Goal: Task Accomplishment & Management: Use online tool/utility

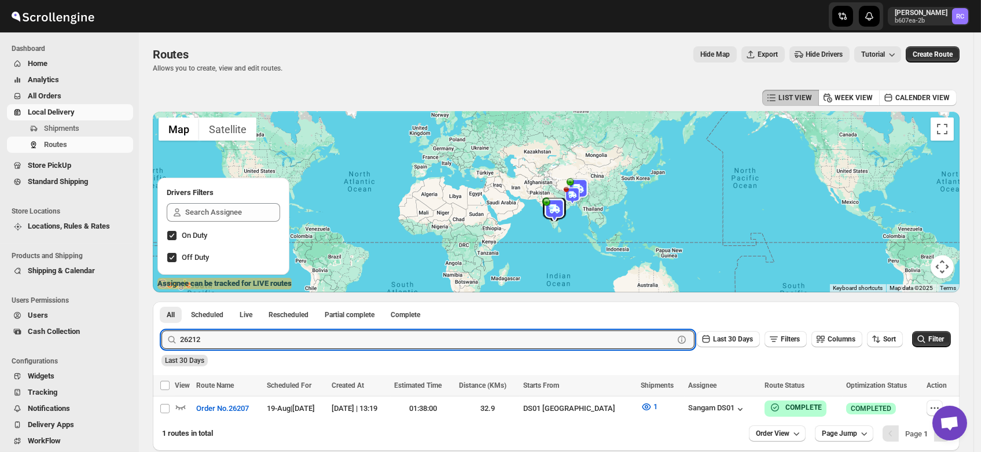
type input "26212"
click at [162, 302] on button "Submit" at bounding box center [178, 308] width 33 height 12
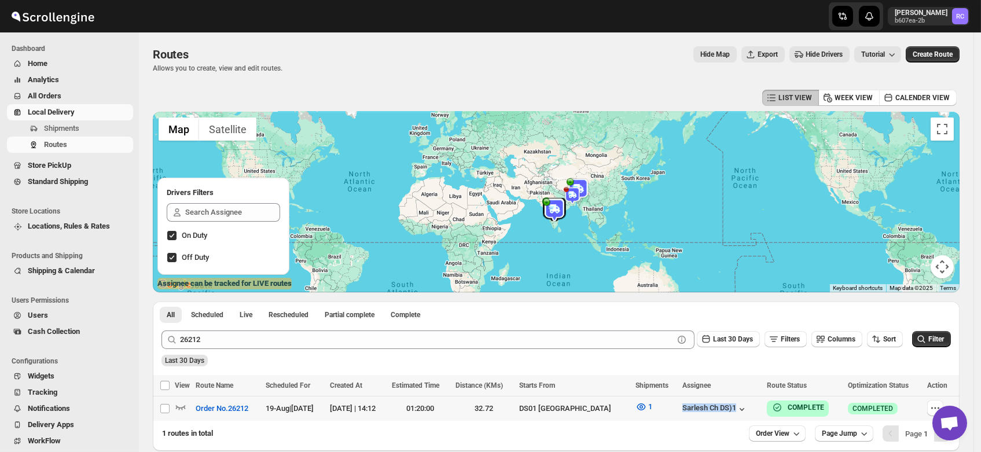
drag, startPoint x: 676, startPoint y: 405, endPoint x: 752, endPoint y: 407, distance: 75.3
click at [752, 407] on tr "Select route Order No.26212 19-Aug | [DATE][DATE] | 14:12 01:20:00 32.72 DS01 […" at bounding box center [556, 409] width 807 height 25
checkbox input "true"
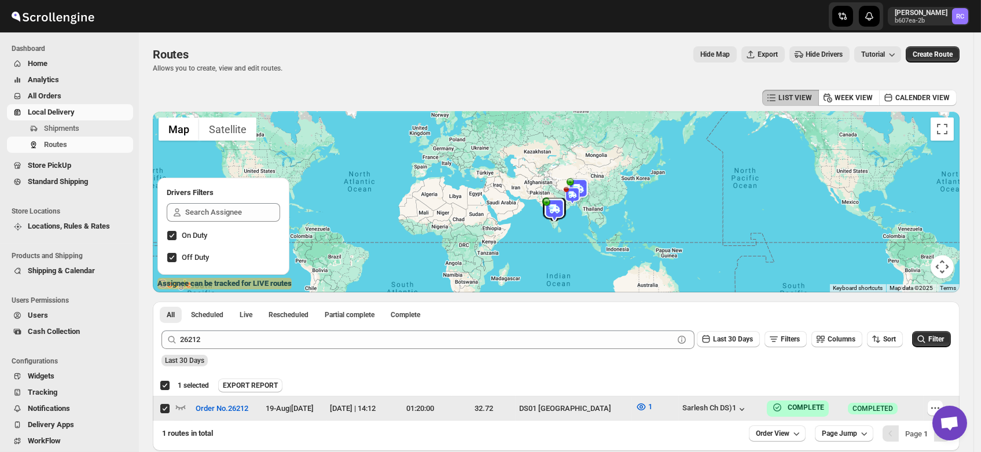
click at [760, 412] on div "Sarlesh Ch DS)1" at bounding box center [722, 408] width 78 height 13
click at [449, 404] on div "01:20:00" at bounding box center [420, 409] width 57 height 12
click at [163, 406] on input "Select route" at bounding box center [164, 408] width 9 height 9
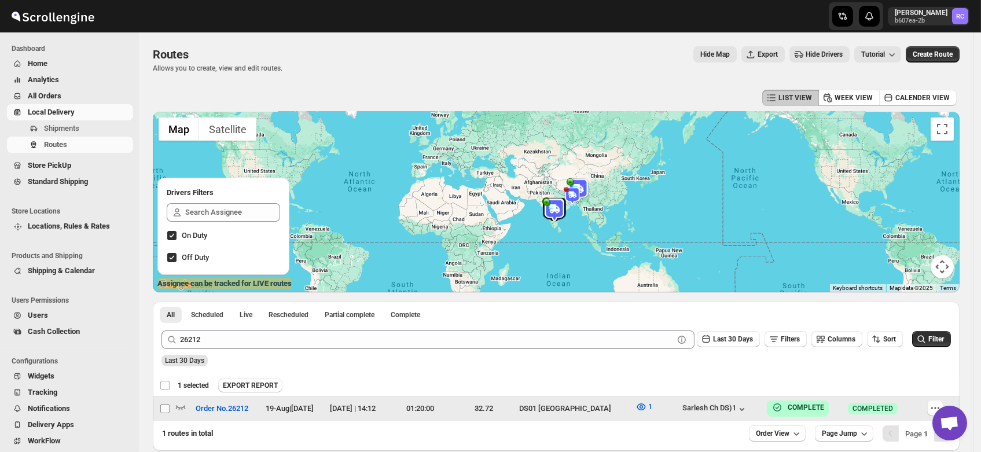
checkbox input "false"
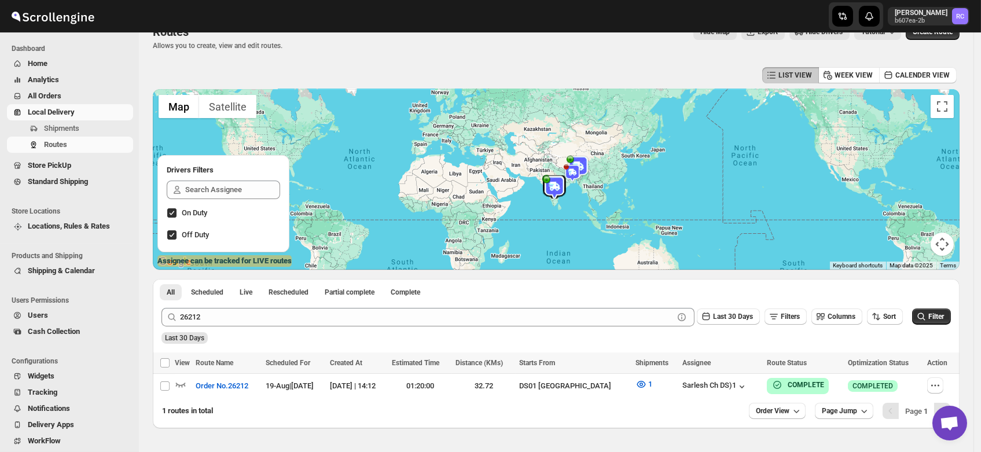
scroll to position [23, 0]
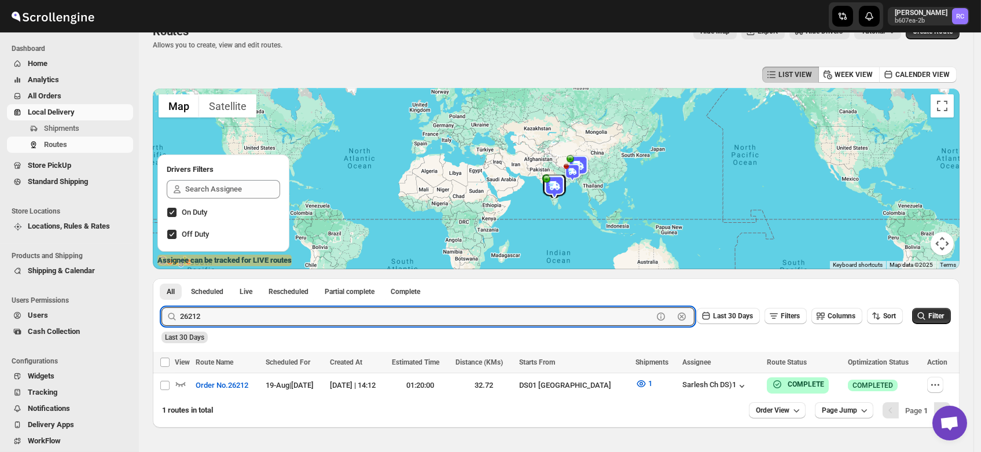
paste input "36"
type input "26362"
click at [162, 279] on button "Submit" at bounding box center [178, 285] width 33 height 12
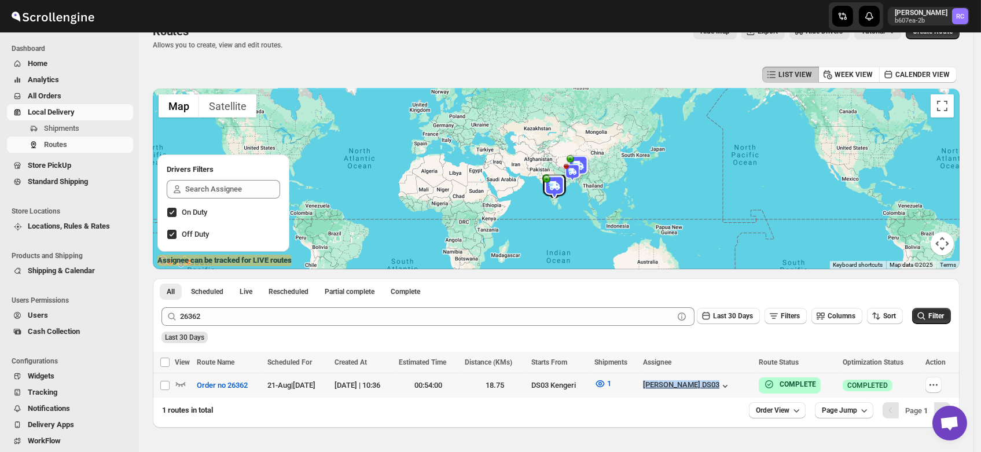
drag, startPoint x: 665, startPoint y: 385, endPoint x: 739, endPoint y: 388, distance: 74.7
click at [739, 388] on tr "Select route Order no 26362 21-Aug | [DATE][DATE] | 10:36 00:54:00 18.75 DS03 K…" at bounding box center [556, 385] width 807 height 25
checkbox input "true"
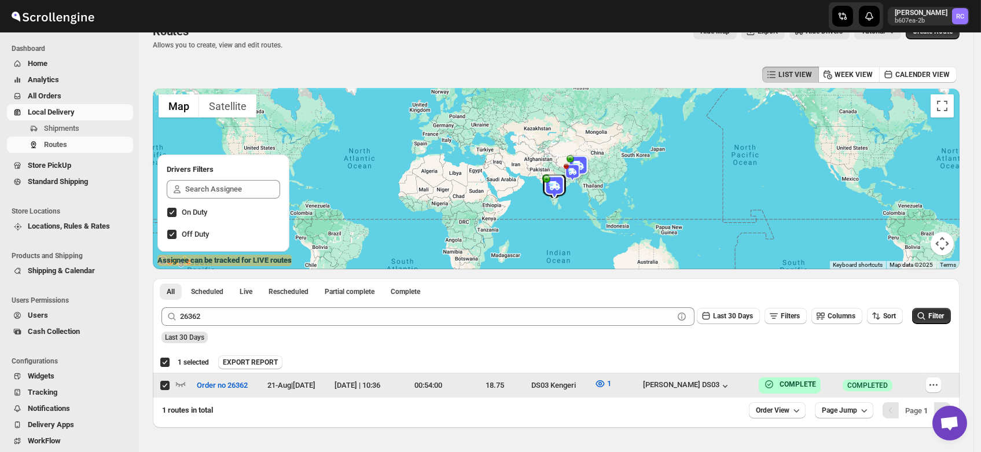
click at [167, 386] on input "Select route" at bounding box center [164, 385] width 9 height 9
checkbox input "false"
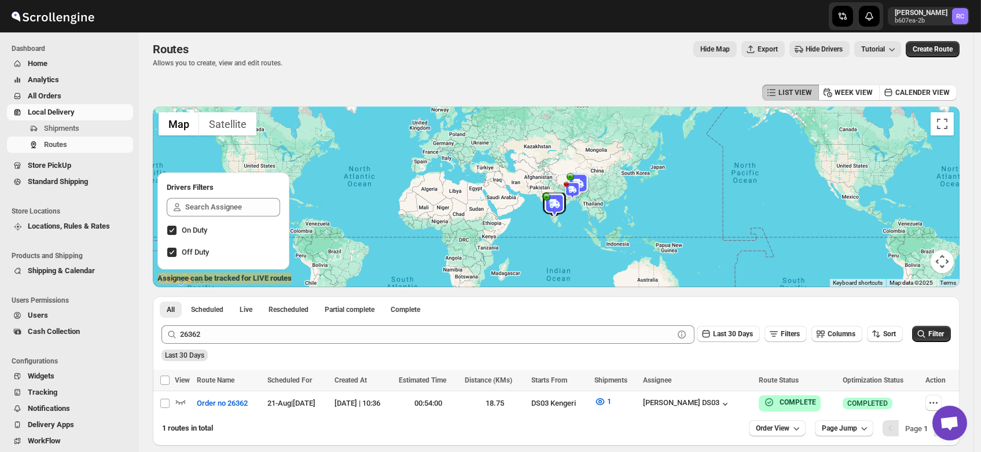
scroll to position [5, 0]
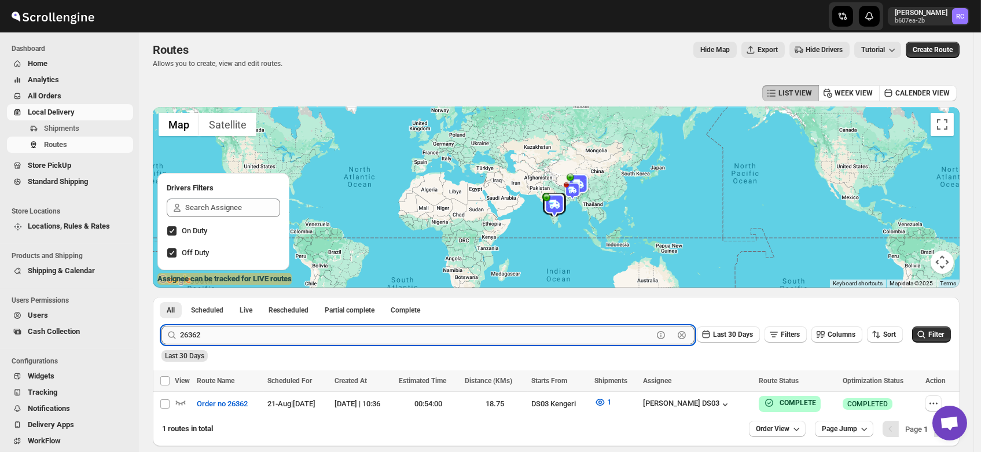
click at [201, 336] on input "26362" at bounding box center [416, 335] width 473 height 19
paste input "9"
type input "26369"
click at [162, 297] on button "Submit" at bounding box center [178, 303] width 33 height 12
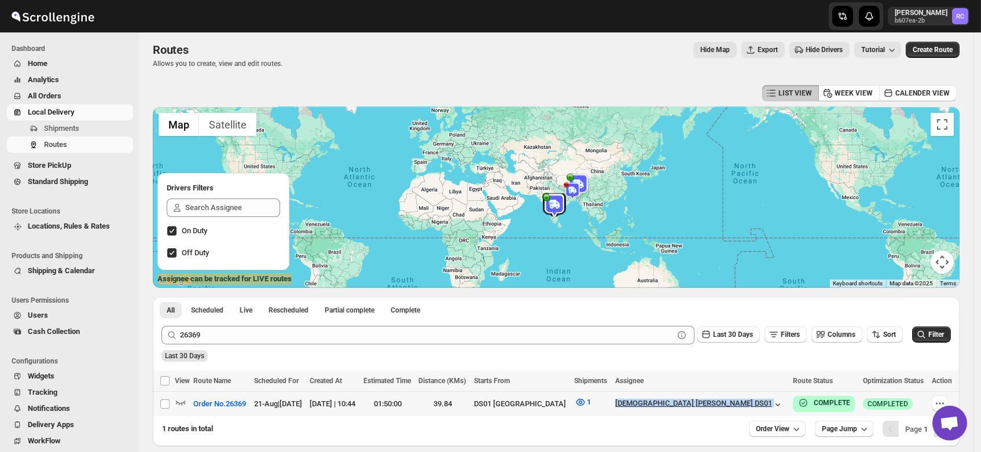
drag, startPoint x: 670, startPoint y: 403, endPoint x: 744, endPoint y: 404, distance: 73.5
click at [744, 404] on tr "Select route Order No.26369 21-Aug | [DATE][DATE] | 10:44 01:50:00 39.84 DS01 […" at bounding box center [556, 404] width 807 height 25
checkbox input "true"
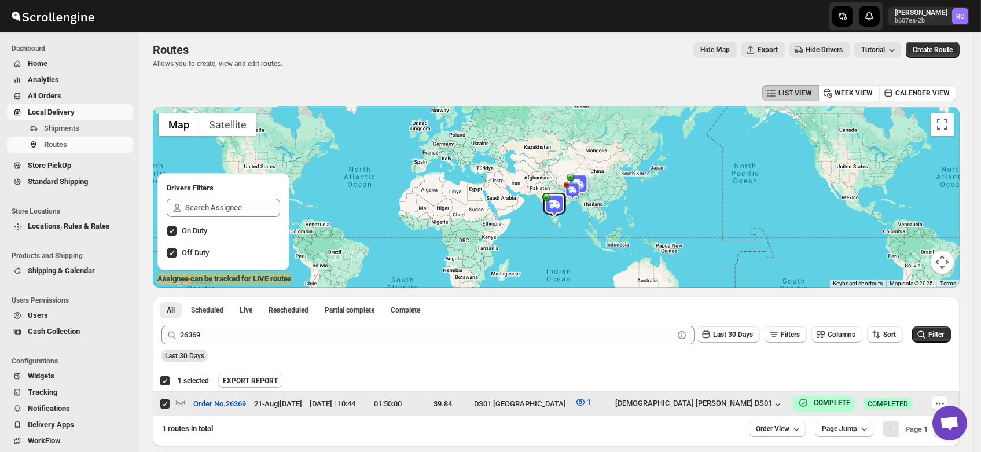
click at [163, 404] on input "Select route" at bounding box center [164, 404] width 9 height 9
checkbox input "false"
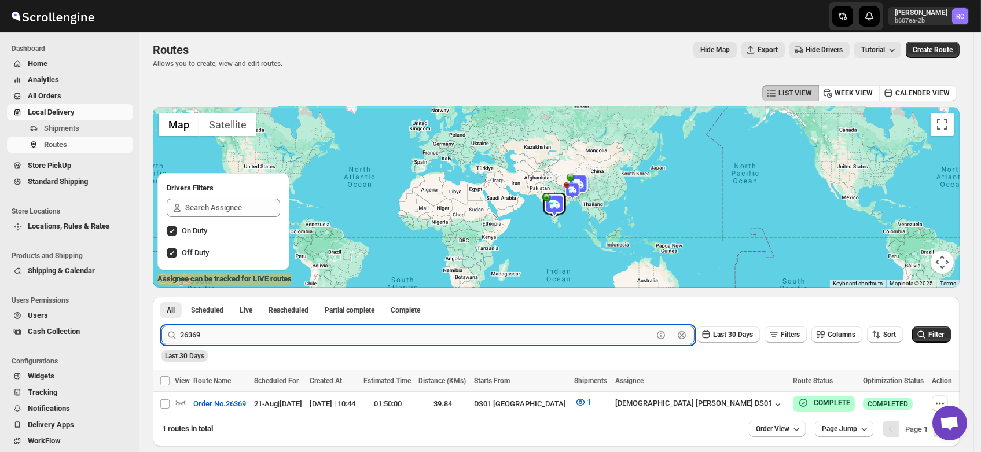
click at [204, 334] on input "26369" at bounding box center [416, 335] width 473 height 19
paste input "82"
click at [162, 297] on button "Submit" at bounding box center [178, 303] width 33 height 12
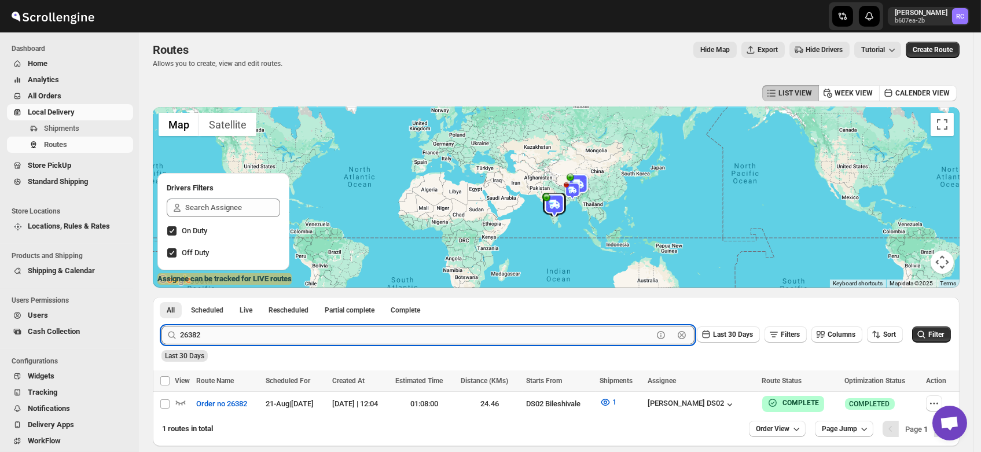
paste input "6"
click at [162, 297] on button "Submit" at bounding box center [178, 303] width 33 height 12
paste input "9"
click at [162, 297] on button "Submit" at bounding box center [178, 303] width 33 height 12
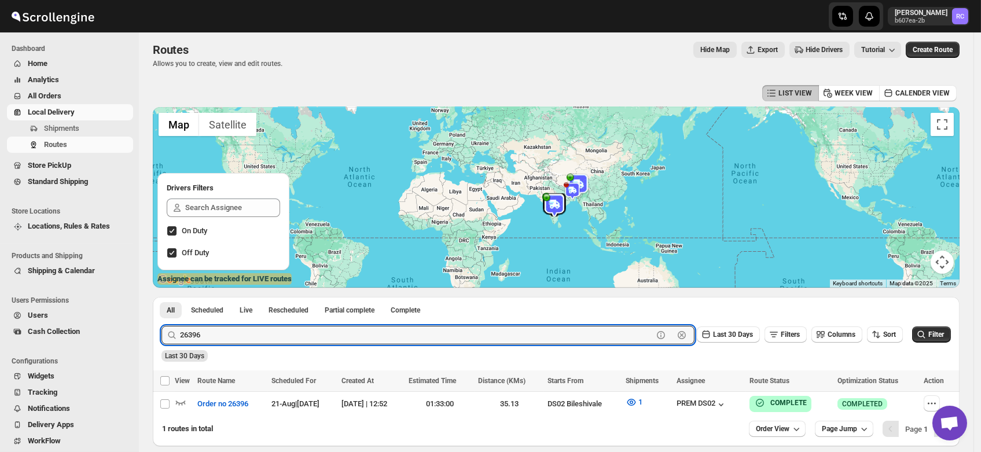
paste input "405"
click at [162, 297] on button "Submit" at bounding box center [178, 303] width 33 height 12
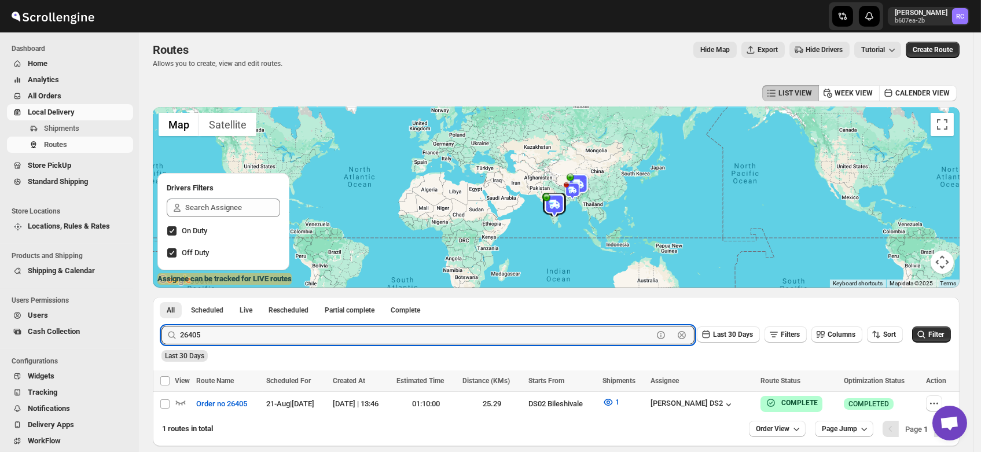
paste input "11"
click at [162, 297] on button "Submit" at bounding box center [178, 303] width 33 height 12
paste input "579"
click at [162, 297] on button "Submit" at bounding box center [178, 303] width 33 height 12
paste input "715"
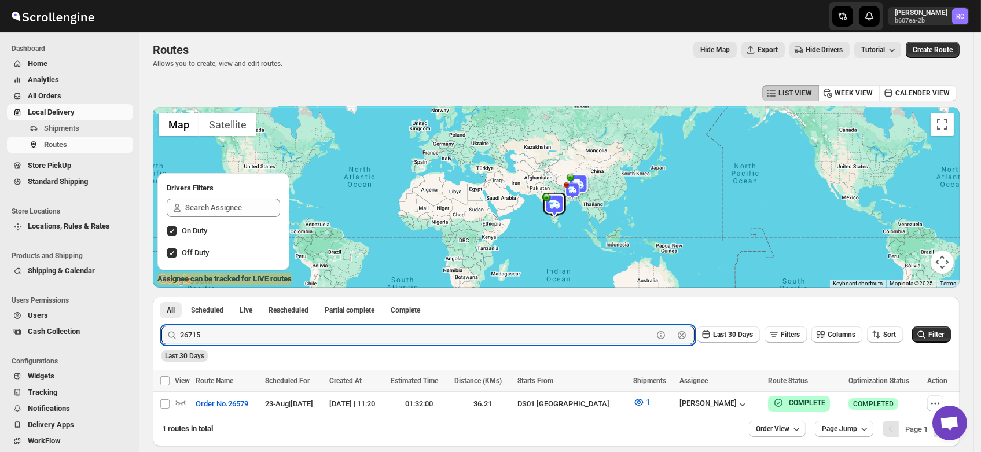
click at [162, 297] on button "Submit" at bounding box center [178, 303] width 33 height 12
paste input "5303"
click at [162, 297] on button "Submit" at bounding box center [178, 303] width 33 height 12
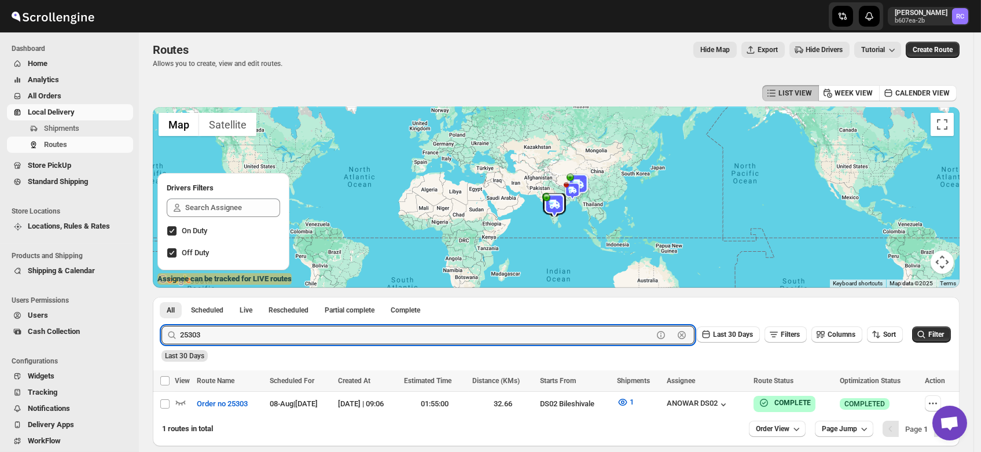
paste input "16"
click at [162, 297] on button "Submit" at bounding box center [178, 303] width 33 height 12
paste input "579"
click at [162, 297] on button "Submit" at bounding box center [178, 303] width 33 height 12
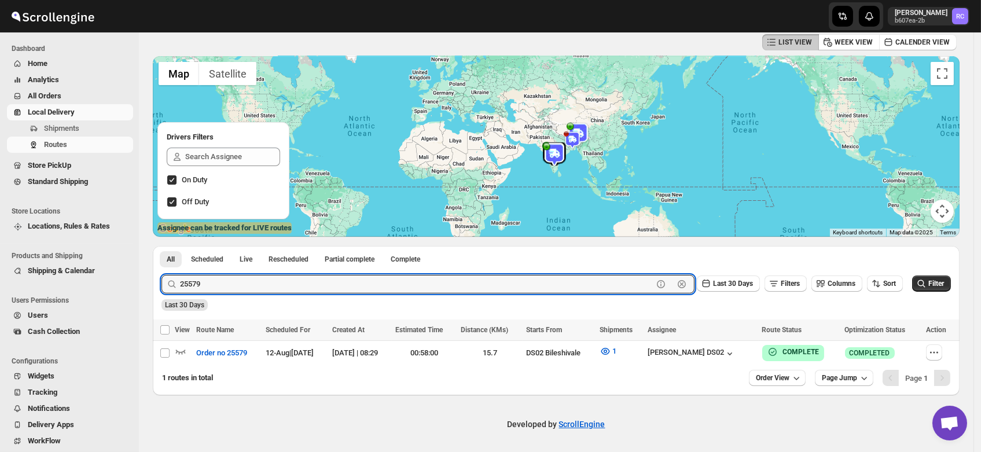
scroll to position [0, 0]
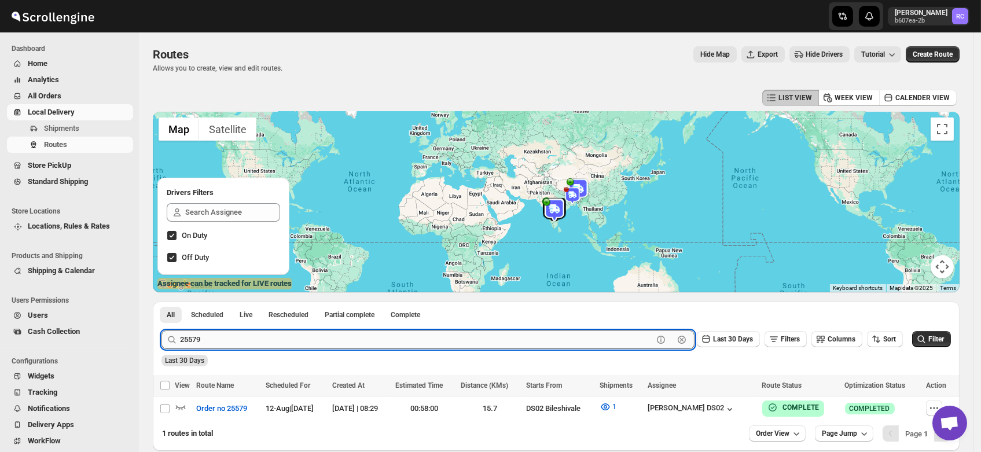
click at [162, 302] on button "Submit" at bounding box center [178, 308] width 33 height 12
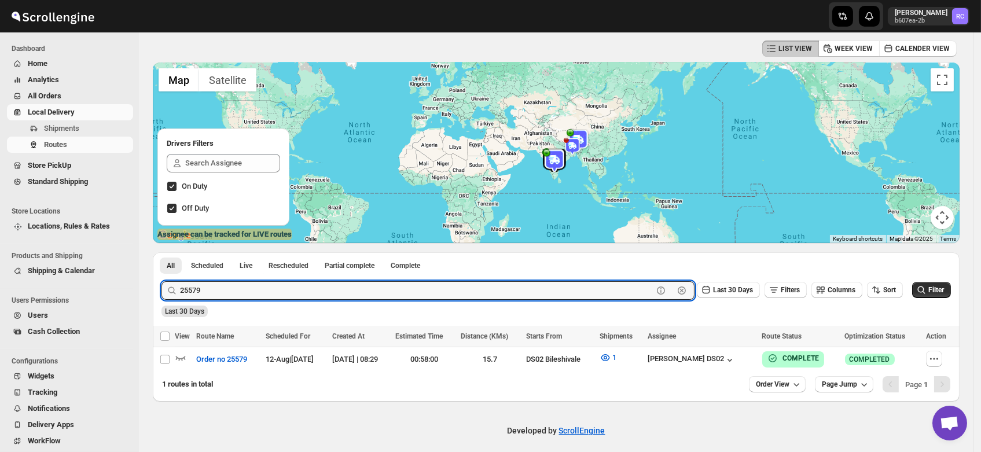
scroll to position [51, 0]
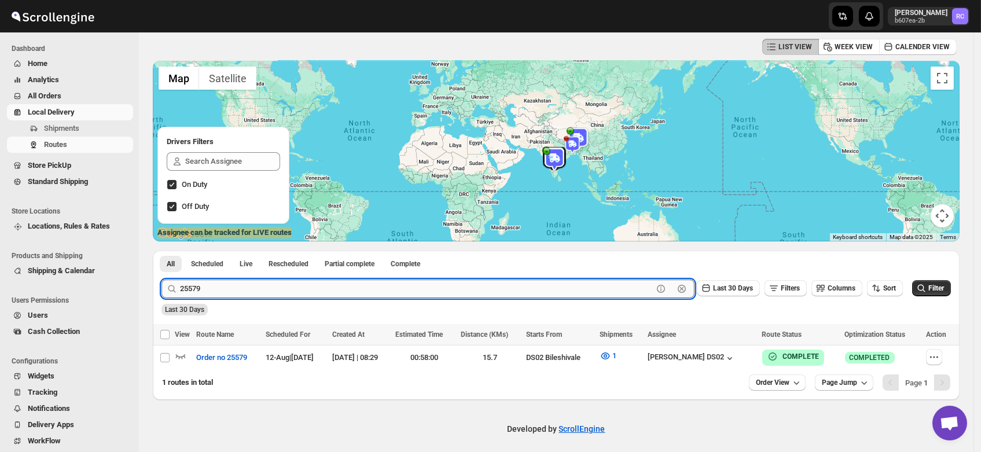
paste input "81"
click at [162, 251] on button "Submit" at bounding box center [178, 257] width 33 height 12
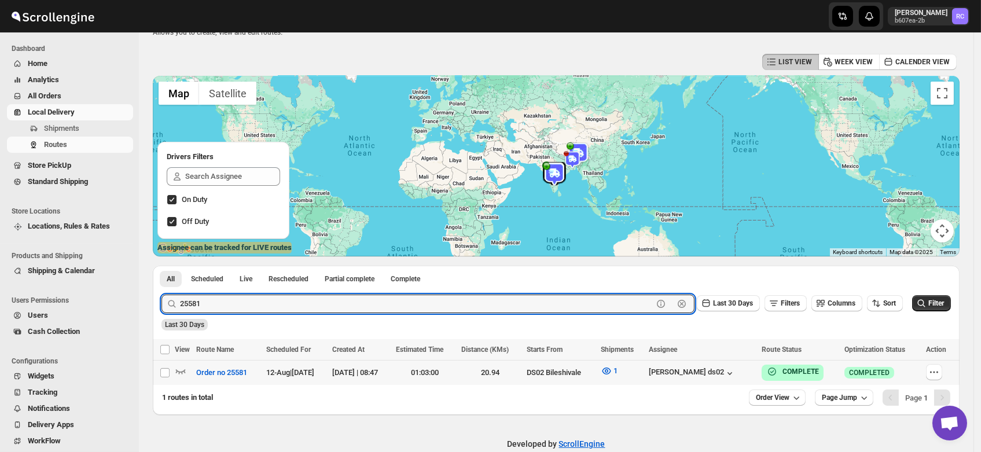
scroll to position [56, 0]
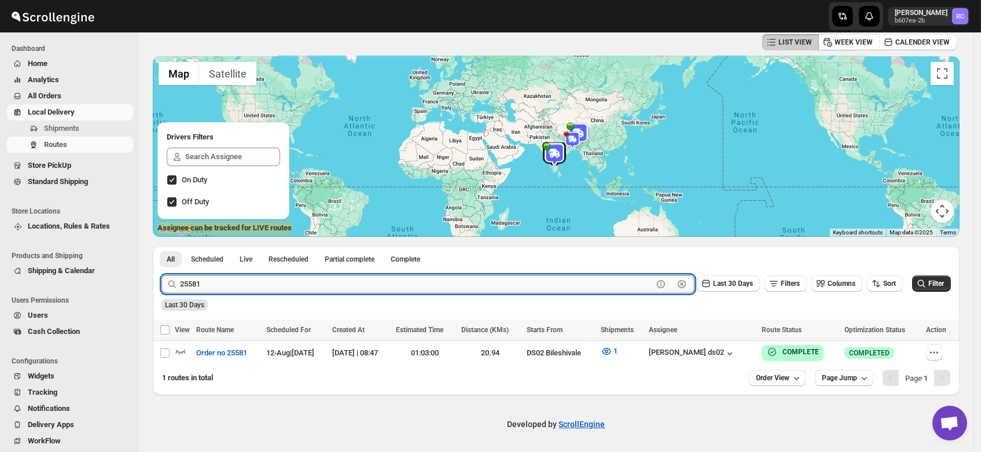
paste input "87"
click at [162, 246] on button "Submit" at bounding box center [178, 252] width 33 height 12
paste input "609"
click at [162, 246] on button "Submit" at bounding box center [178, 252] width 33 height 12
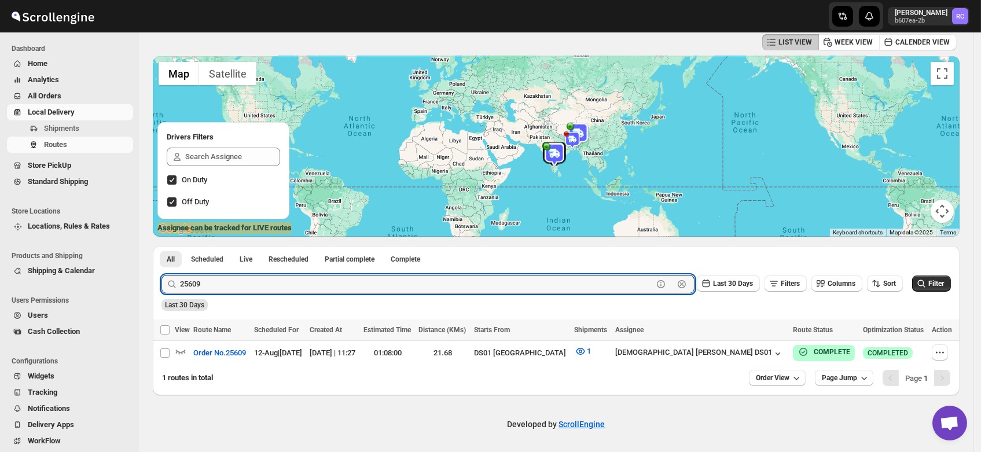
paste input "67"
click at [162, 246] on button "Submit" at bounding box center [178, 252] width 33 height 12
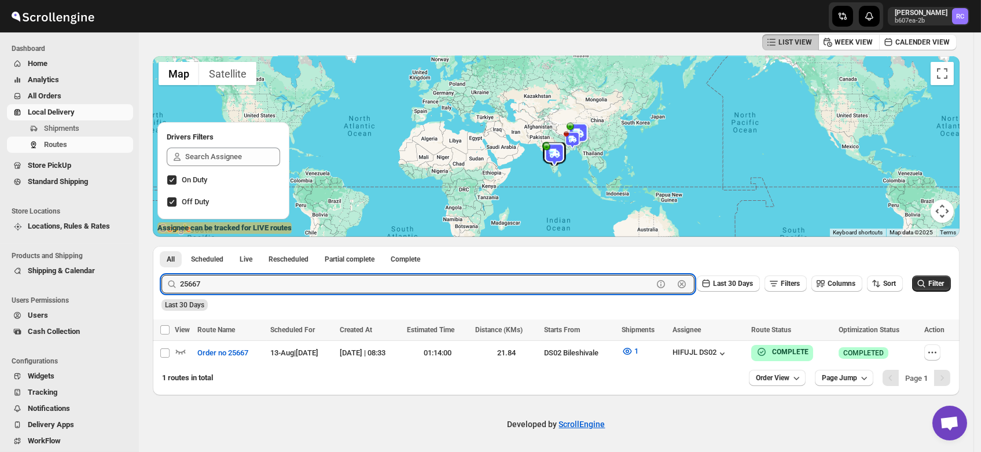
paste input "78"
type input "25678"
click at [162, 246] on button "Submit" at bounding box center [178, 252] width 33 height 12
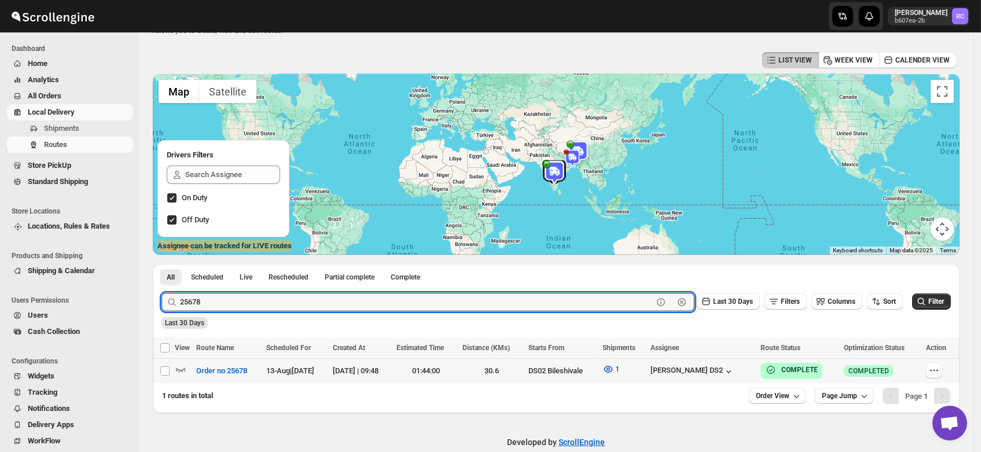
scroll to position [41, 0]
